Goal: Task Accomplishment & Management: Use online tool/utility

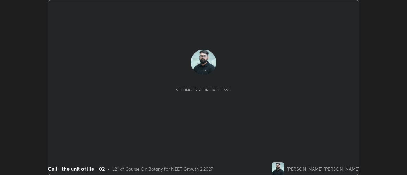
scroll to position [175, 406]
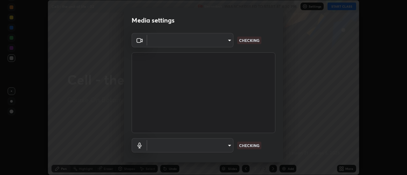
type input "985e4b1f72fc3b9494b48cef3b79fe3b682f9ae0bb15c20acfe574fe2aaad349"
type input "43e4aca742f9233188ca9c86760f2c266500901f205967e4990b21238306e05c"
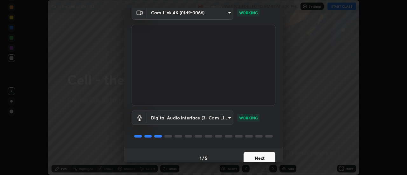
scroll to position [33, 0]
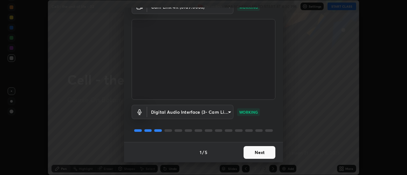
click at [253, 157] on button "Next" at bounding box center [259, 152] width 32 height 13
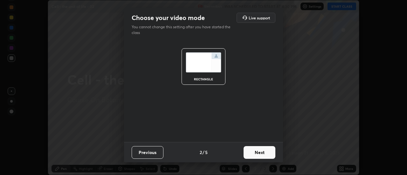
scroll to position [0, 0]
click at [258, 156] on button "Next" at bounding box center [259, 152] width 32 height 13
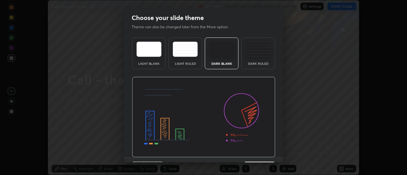
click at [261, 158] on div "Previous 3 / 5 Next" at bounding box center [203, 168] width 159 height 20
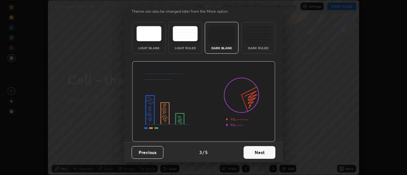
click at [260, 156] on button "Next" at bounding box center [259, 152] width 32 height 13
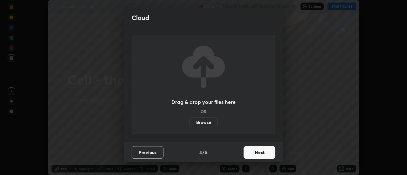
scroll to position [0, 0]
click at [256, 154] on button "Next" at bounding box center [259, 152] width 32 height 13
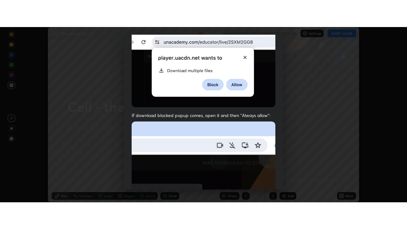
scroll to position [163, 0]
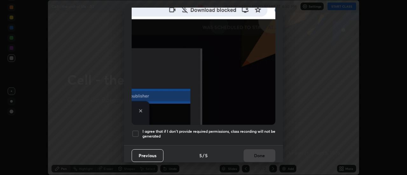
click at [258, 146] on div "Previous 5 / 5 Done" at bounding box center [203, 155] width 159 height 20
click at [258, 133] on h5 "I agree that if I don't provide required permissions, class recording will not …" at bounding box center [208, 134] width 133 height 10
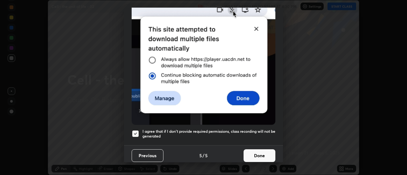
click at [261, 154] on button "Done" at bounding box center [259, 155] width 32 height 13
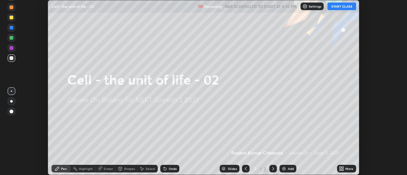
click at [346, 165] on div "More" at bounding box center [346, 169] width 19 height 8
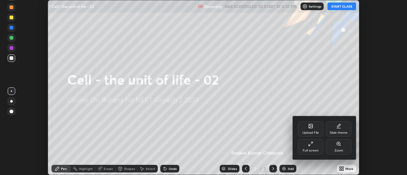
click at [308, 150] on div "Full screen" at bounding box center [310, 150] width 16 height 3
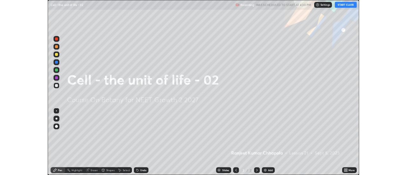
scroll to position [229, 407]
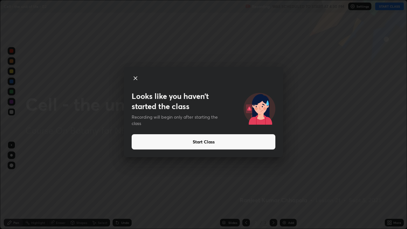
click at [237, 142] on button "Start Class" at bounding box center [204, 141] width 144 height 15
click at [229, 142] on button "Start Class" at bounding box center [204, 141] width 144 height 15
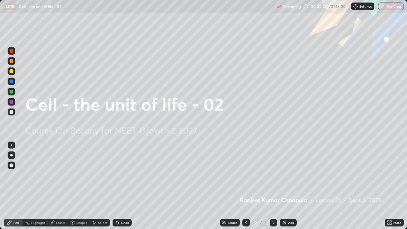
click at [391, 175] on icon at bounding box center [391, 222] width 2 height 2
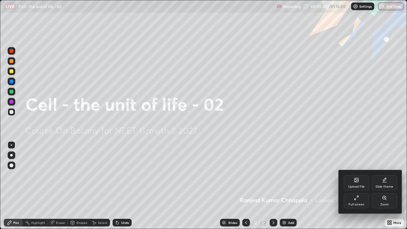
click at [357, 175] on div "Upload File" at bounding box center [356, 186] width 17 height 3
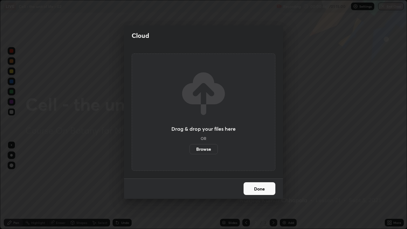
click at [204, 148] on label "Browse" at bounding box center [203, 149] width 28 height 10
click at [189, 148] on input "Browse" at bounding box center [189, 149] width 0 height 10
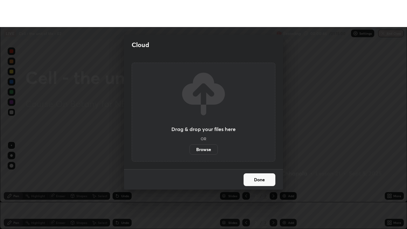
scroll to position [31599, 31367]
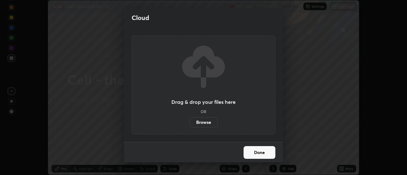
click at [235, 60] on div "Drag & drop your files here OR Browse" at bounding box center [203, 85] width 64 height 85
click at [206, 121] on label "Browse" at bounding box center [203, 122] width 28 height 10
click at [189, 121] on input "Browse" at bounding box center [189, 122] width 0 height 10
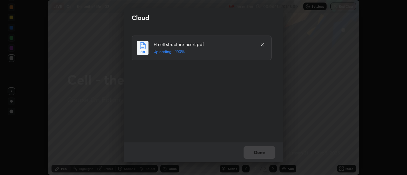
click at [260, 154] on div "Done" at bounding box center [203, 152] width 159 height 20
click at [260, 154] on button "Done" at bounding box center [259, 152] width 32 height 13
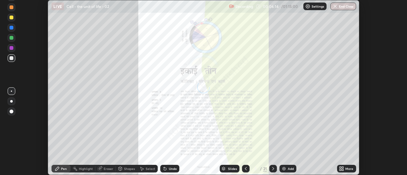
click at [344, 169] on icon at bounding box center [341, 168] width 5 height 5
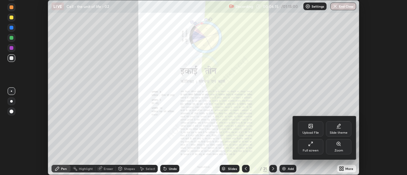
click at [315, 145] on div "Full screen" at bounding box center [310, 146] width 25 height 15
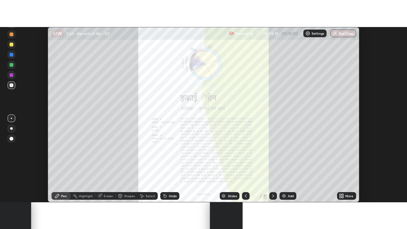
scroll to position [229, 407]
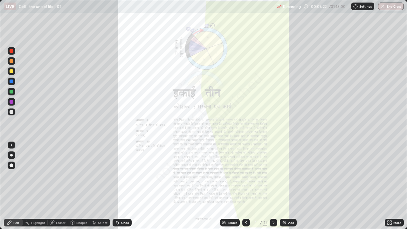
click at [273, 175] on icon at bounding box center [273, 222] width 5 height 5
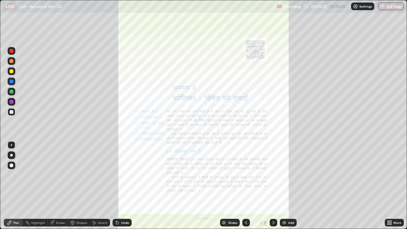
click at [273, 175] on icon at bounding box center [273, 222] width 2 height 3
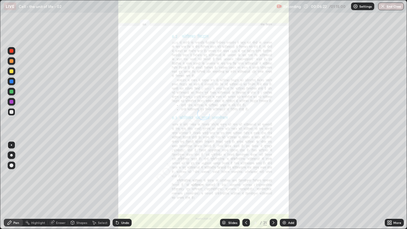
click at [273, 175] on icon at bounding box center [273, 222] width 5 height 5
click at [273, 175] on icon at bounding box center [273, 222] width 2 height 3
click at [234, 175] on div "Slides" at bounding box center [232, 222] width 9 height 3
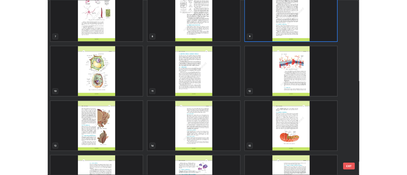
scroll to position [154, 0]
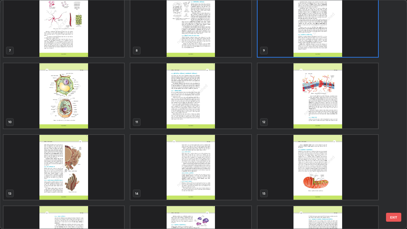
click at [202, 112] on img "grid" at bounding box center [190, 95] width 120 height 65
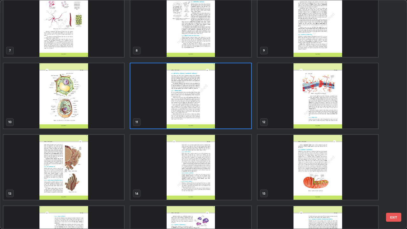
click at [200, 112] on img "grid" at bounding box center [190, 95] width 120 height 65
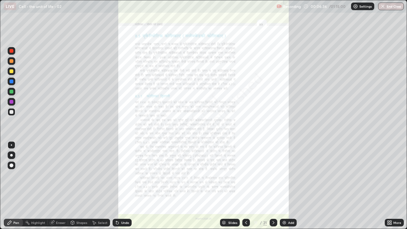
click at [272, 175] on icon at bounding box center [273, 222] width 5 height 5
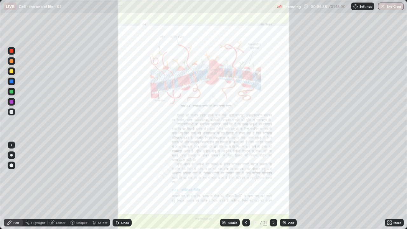
click at [393, 175] on div "More" at bounding box center [393, 223] width 19 height 8
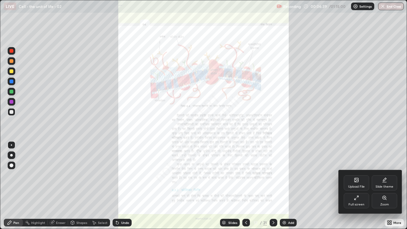
click at [382, 175] on icon at bounding box center [384, 197] width 5 height 5
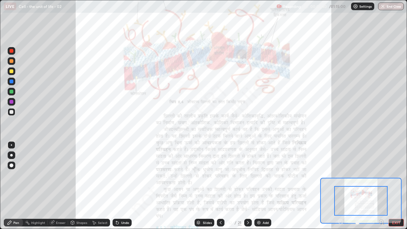
click at [381, 175] on icon at bounding box center [381, 222] width 6 height 6
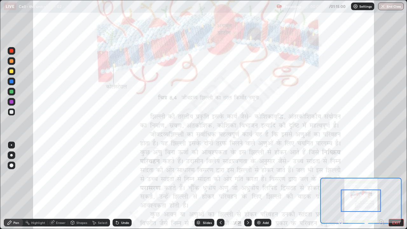
click at [381, 175] on icon at bounding box center [381, 221] width 2 height 0
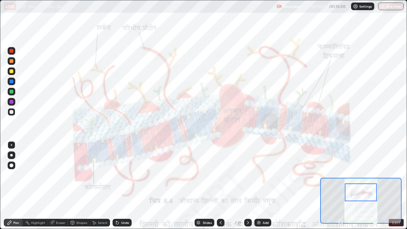
click at [12, 104] on div at bounding box center [12, 102] width 8 height 8
click at [10, 92] on div at bounding box center [12, 92] width 4 height 4
click at [123, 175] on div "Undo" at bounding box center [125, 222] width 8 height 3
click at [123, 175] on div "Undo" at bounding box center [121, 223] width 19 height 8
click at [119, 175] on div "Undo" at bounding box center [121, 223] width 19 height 8
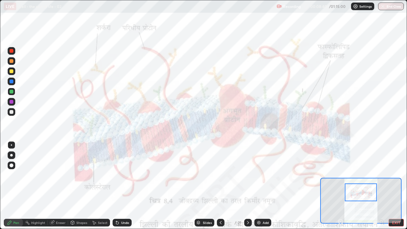
click at [117, 175] on icon at bounding box center [117, 222] width 3 height 3
click at [118, 175] on icon at bounding box center [117, 222] width 5 height 5
click at [119, 175] on icon at bounding box center [117, 222] width 5 height 5
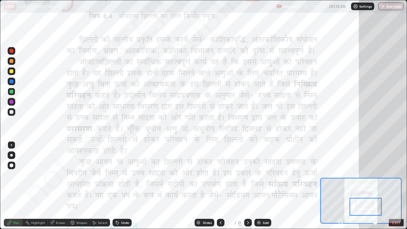
click at [10, 83] on div at bounding box center [12, 81] width 4 height 4
click at [394, 175] on button "EXIT" at bounding box center [395, 223] width 15 height 8
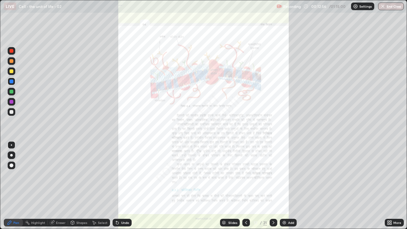
click at [391, 175] on icon at bounding box center [391, 224] width 2 height 2
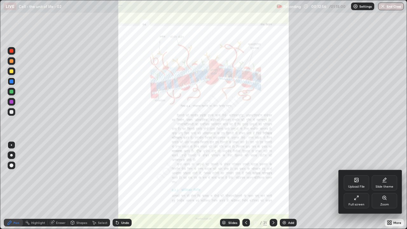
click at [364, 175] on div "Full screen" at bounding box center [355, 200] width 25 height 15
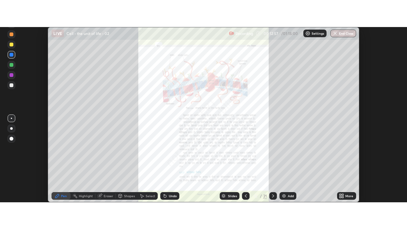
scroll to position [31599, 31367]
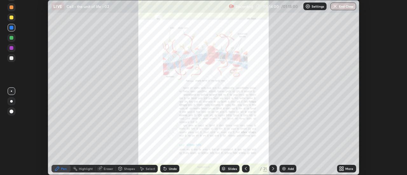
click at [343, 170] on icon at bounding box center [343, 170] width 2 height 2
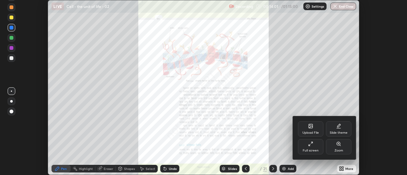
click at [319, 148] on div "Full screen" at bounding box center [310, 146] width 25 height 15
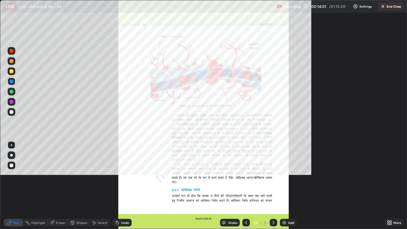
scroll to position [229, 407]
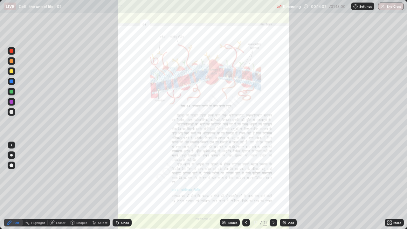
click at [390, 175] on icon at bounding box center [391, 224] width 2 height 2
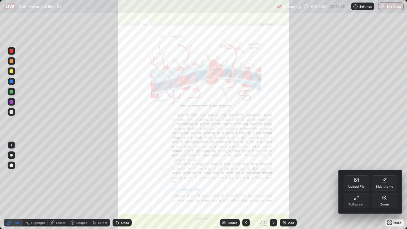
click at [388, 175] on div "Zoom" at bounding box center [384, 204] width 9 height 3
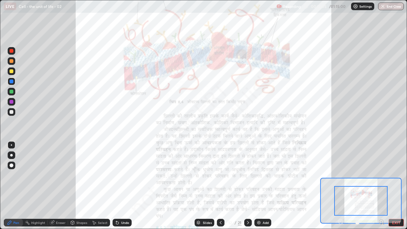
click at [381, 175] on icon at bounding box center [381, 221] width 2 height 0
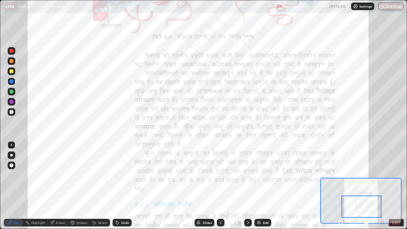
click at [13, 100] on div at bounding box center [12, 102] width 8 height 8
click at [11, 90] on div at bounding box center [12, 92] width 4 height 4
click at [11, 81] on div at bounding box center [12, 81] width 4 height 4
click at [9, 60] on div at bounding box center [12, 61] width 8 height 8
click at [10, 92] on div at bounding box center [12, 92] width 4 height 4
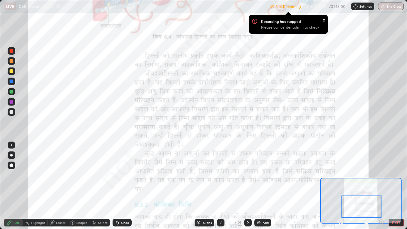
click at [324, 21] on div "x" at bounding box center [324, 19] width 3 height 7
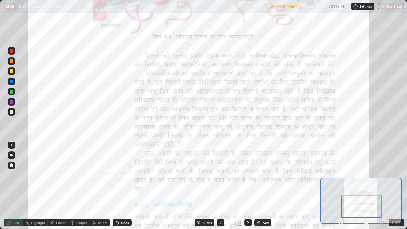
click at [363, 8] on p "Settings" at bounding box center [365, 6] width 12 height 3
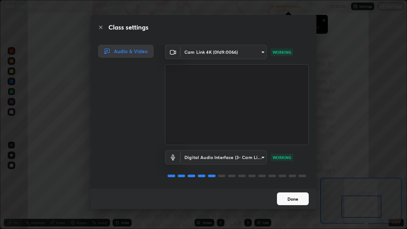
click at [294, 175] on button "Done" at bounding box center [293, 198] width 32 height 13
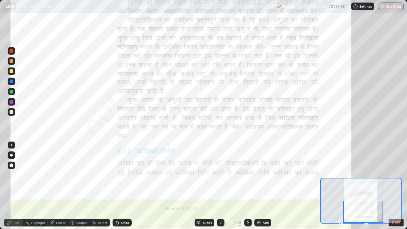
click at [247, 175] on icon at bounding box center [247, 222] width 5 height 5
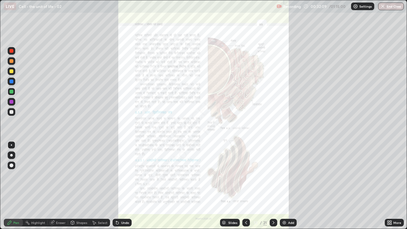
click at [390, 175] on icon at bounding box center [389, 222] width 5 height 5
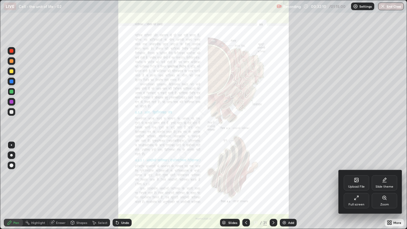
click at [385, 175] on div "Zoom" at bounding box center [383, 200] width 25 height 15
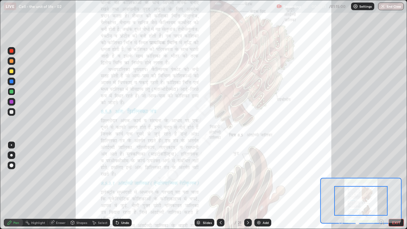
click at [381, 175] on icon at bounding box center [381, 222] width 0 height 2
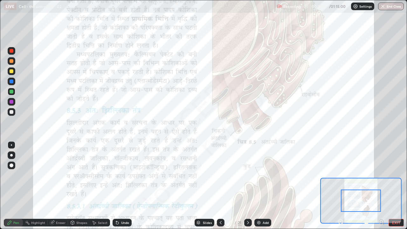
click at [381, 175] on icon at bounding box center [381, 222] width 0 height 2
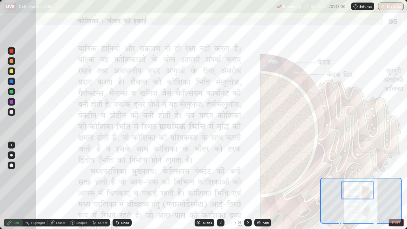
click at [11, 82] on div at bounding box center [12, 81] width 4 height 4
click at [201, 175] on div "Slides" at bounding box center [204, 223] width 20 height 8
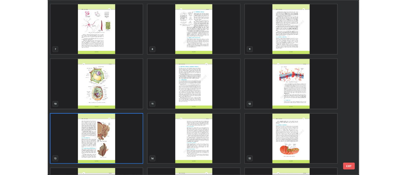
scroll to position [141, 0]
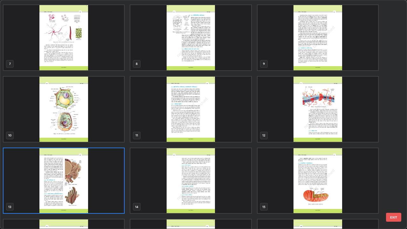
click at [67, 175] on img "grid" at bounding box center [63, 180] width 120 height 65
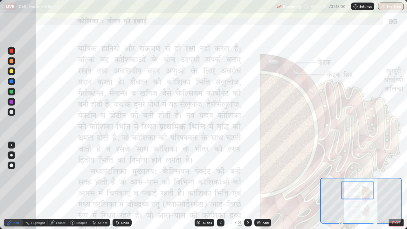
click at [66, 175] on img "grid" at bounding box center [63, 180] width 120 height 65
click at [11, 72] on div at bounding box center [12, 71] width 4 height 4
click at [12, 101] on div at bounding box center [12, 102] width 4 height 4
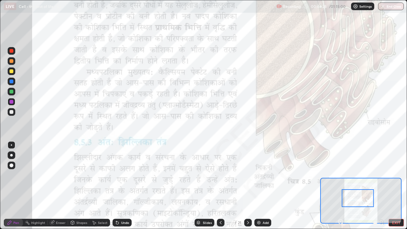
click at [11, 92] on div at bounding box center [12, 92] width 4 height 4
click at [62, 175] on div "Eraser" at bounding box center [61, 222] width 10 height 3
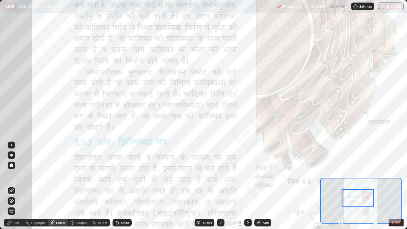
click at [121, 175] on div "Undo" at bounding box center [125, 222] width 8 height 3
click at [13, 175] on div "Pen" at bounding box center [16, 222] width 6 height 3
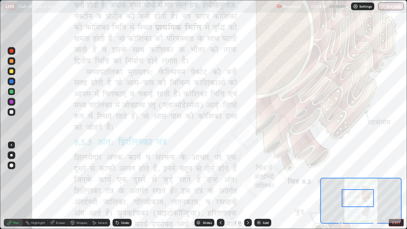
click at [10, 103] on div at bounding box center [12, 102] width 4 height 4
click at [11, 70] on div at bounding box center [12, 71] width 4 height 4
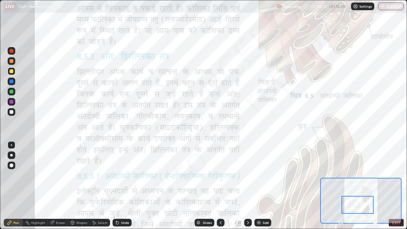
click at [12, 51] on div at bounding box center [12, 51] width 4 height 4
click at [13, 91] on div at bounding box center [12, 92] width 4 height 4
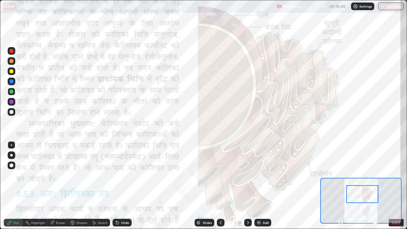
click at [340, 175] on icon at bounding box center [341, 221] width 2 height 0
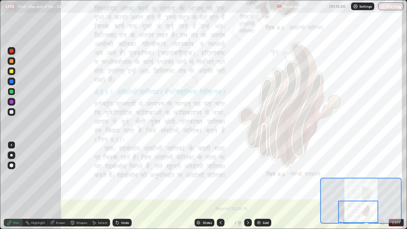
click at [248, 175] on icon at bounding box center [247, 222] width 5 height 5
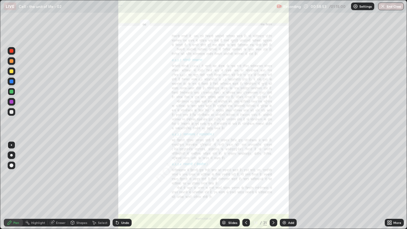
click at [390, 175] on icon at bounding box center [391, 222] width 2 height 2
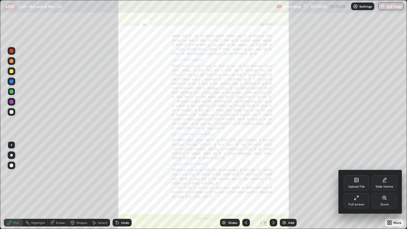
click at [384, 175] on icon at bounding box center [383, 197] width 3 height 3
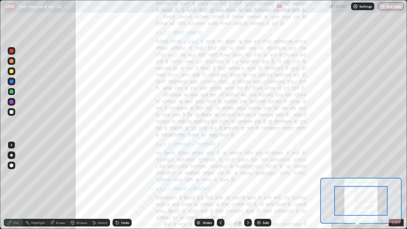
click at [381, 175] on icon at bounding box center [381, 221] width 2 height 0
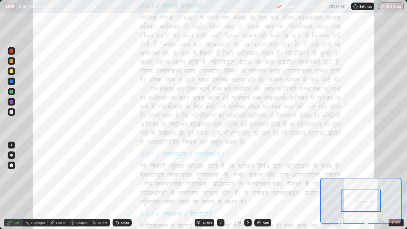
click at [380, 175] on icon at bounding box center [381, 221] width 2 height 0
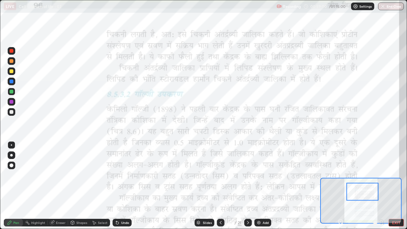
click at [367, 175] on div at bounding box center [362, 192] width 32 height 18
click at [384, 5] on img "button" at bounding box center [382, 6] width 5 height 5
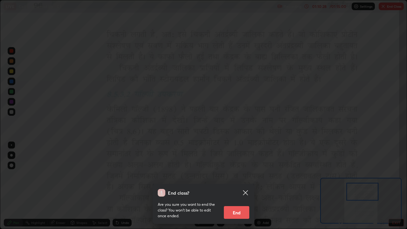
click at [233, 175] on button "End" at bounding box center [236, 212] width 25 height 13
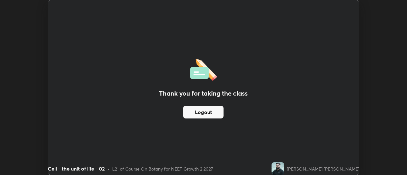
scroll to position [31599, 31367]
